Goal: Information Seeking & Learning: Learn about a topic

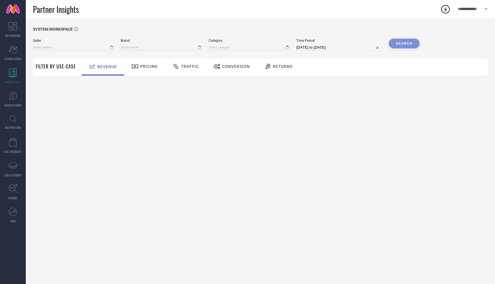
type input "All"
type input "1 STOP FASHION"
type input "All"
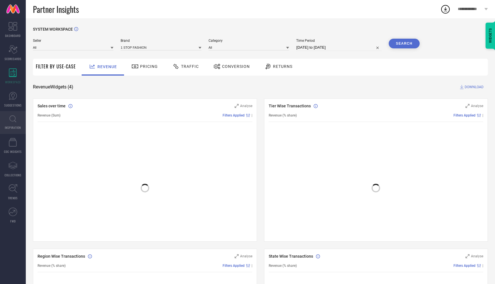
click at [17, 121] on link "INSPIRATION" at bounding box center [13, 122] width 26 height 23
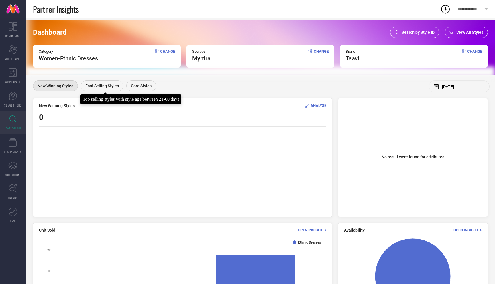
click at [101, 90] on div "Fast Selling Styles" at bounding box center [102, 85] width 43 height 11
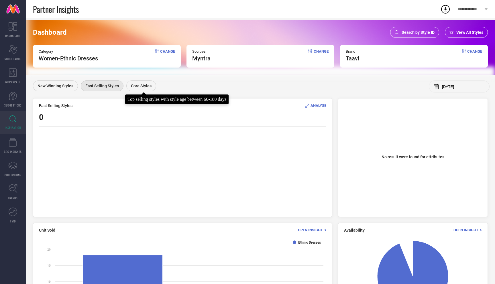
click at [142, 85] on span "Core Styles" at bounding box center [141, 86] width 21 height 5
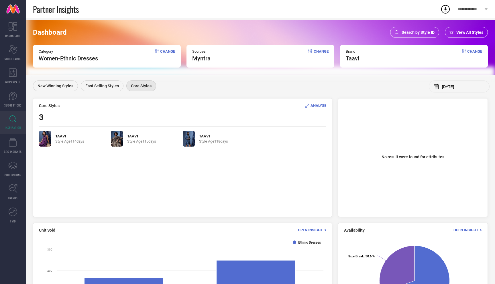
click at [168, 51] on span "Change" at bounding box center [167, 55] width 15 height 13
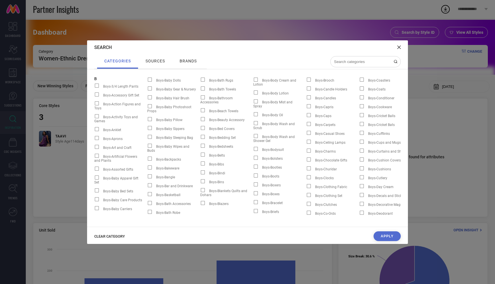
click at [103, 235] on span "CLEAR CATEGORY" at bounding box center [109, 236] width 31 height 4
click at [356, 57] on div at bounding box center [365, 61] width 70 height 11
click at [355, 65] on div at bounding box center [365, 61] width 70 height 11
click at [354, 61] on input at bounding box center [361, 61] width 57 height 5
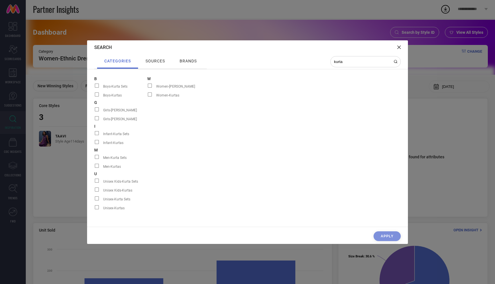
type input "kurta"
click at [147, 95] on div at bounding box center [151, 95] width 9 height 5
click at [147, 97] on input "Women-Kurtas" at bounding box center [147, 97] width 0 height 0
